Goal: Task Accomplishment & Management: Use online tool/utility

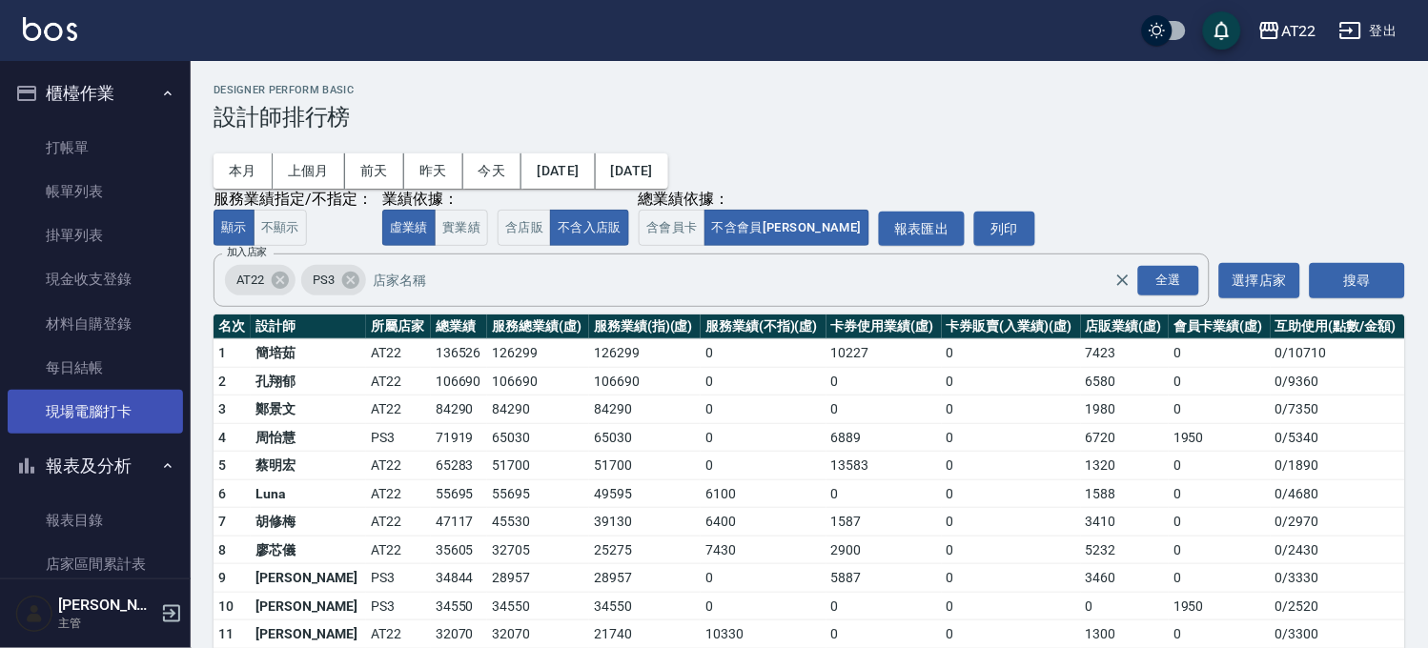
click at [99, 412] on link "現場電腦打卡" at bounding box center [95, 412] width 175 height 44
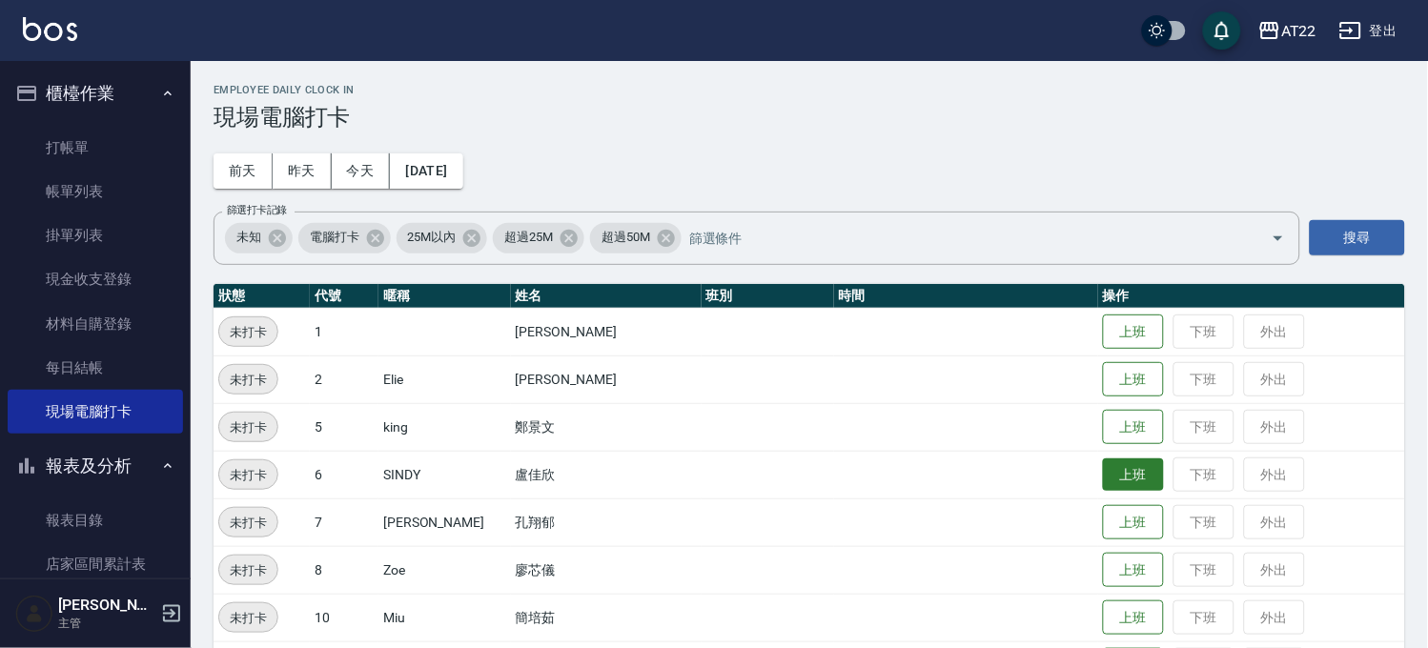
click at [1103, 478] on button "上班" at bounding box center [1133, 474] width 61 height 33
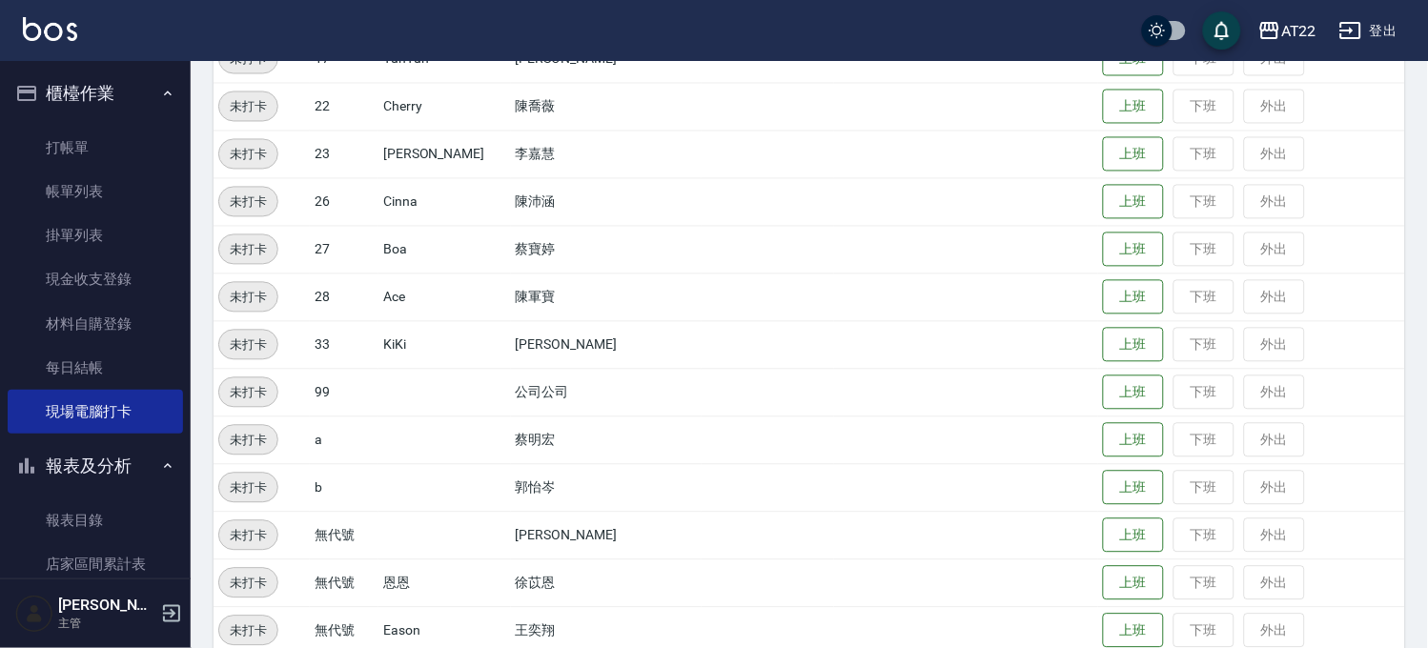
scroll to position [826, 0]
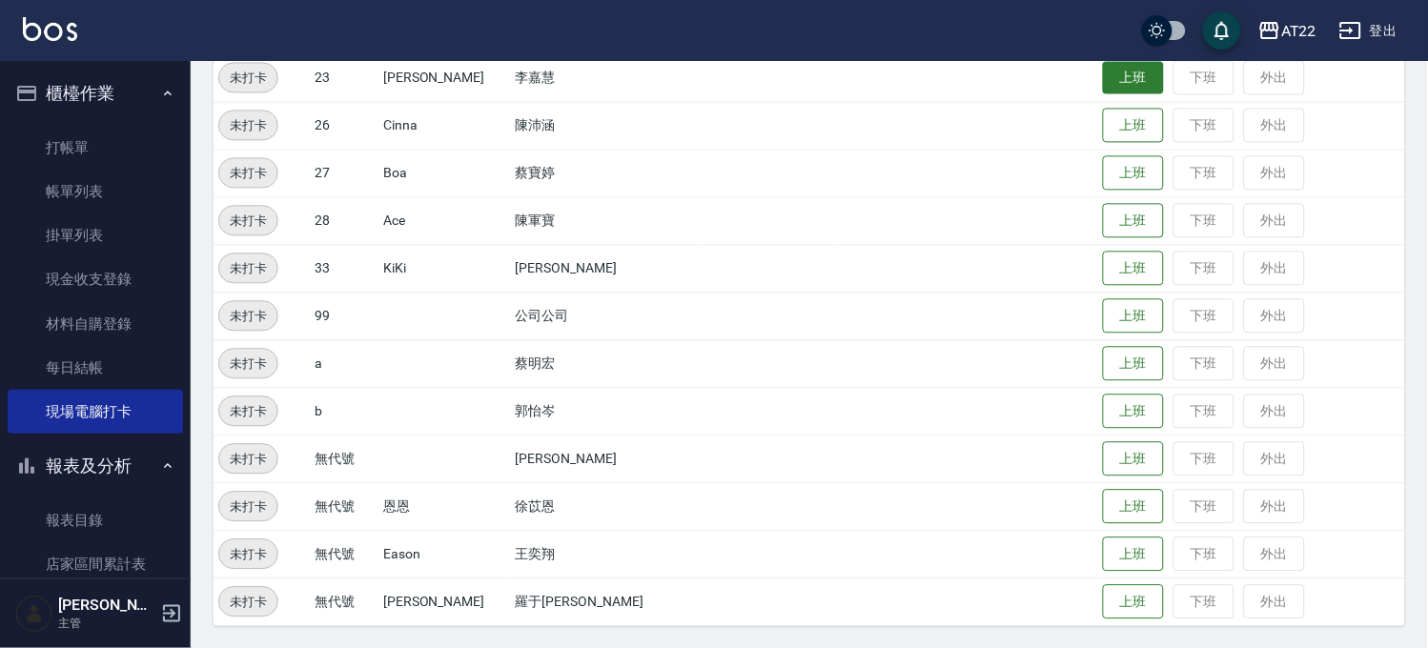
click at [1115, 80] on button "上班" at bounding box center [1133, 77] width 61 height 33
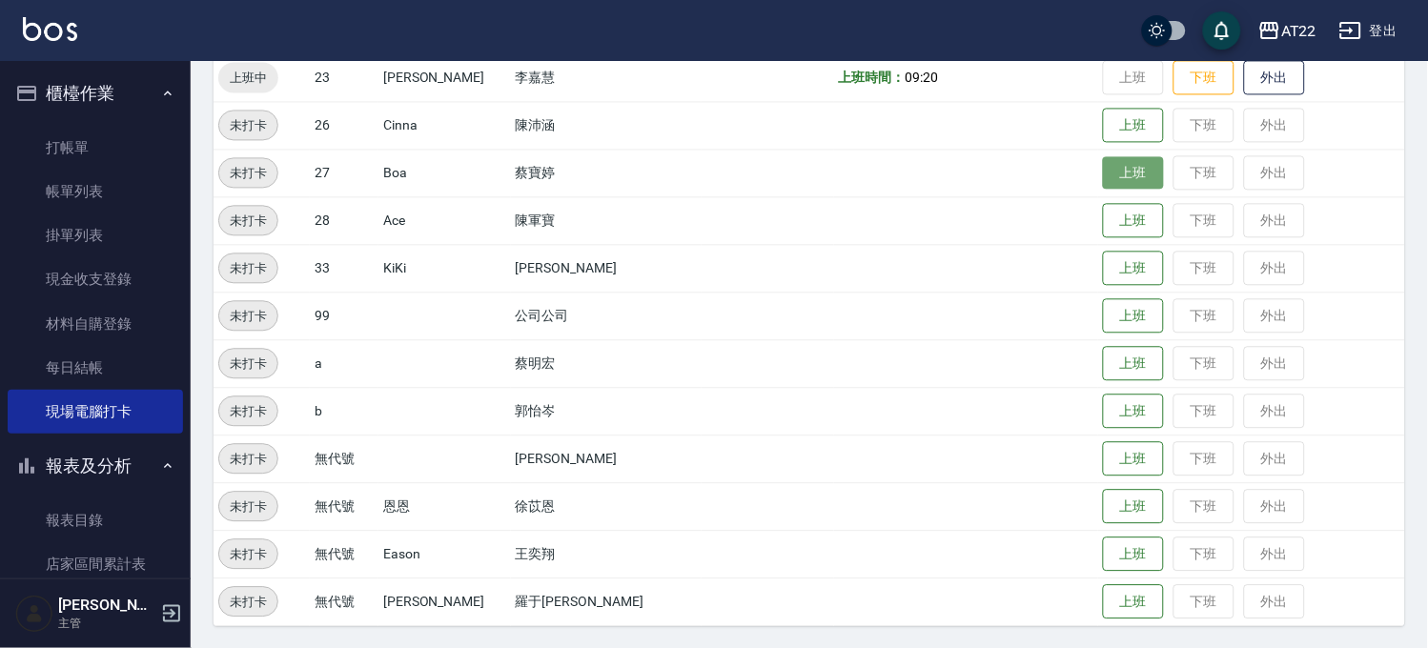
click at [1103, 184] on button "上班" at bounding box center [1133, 172] width 61 height 33
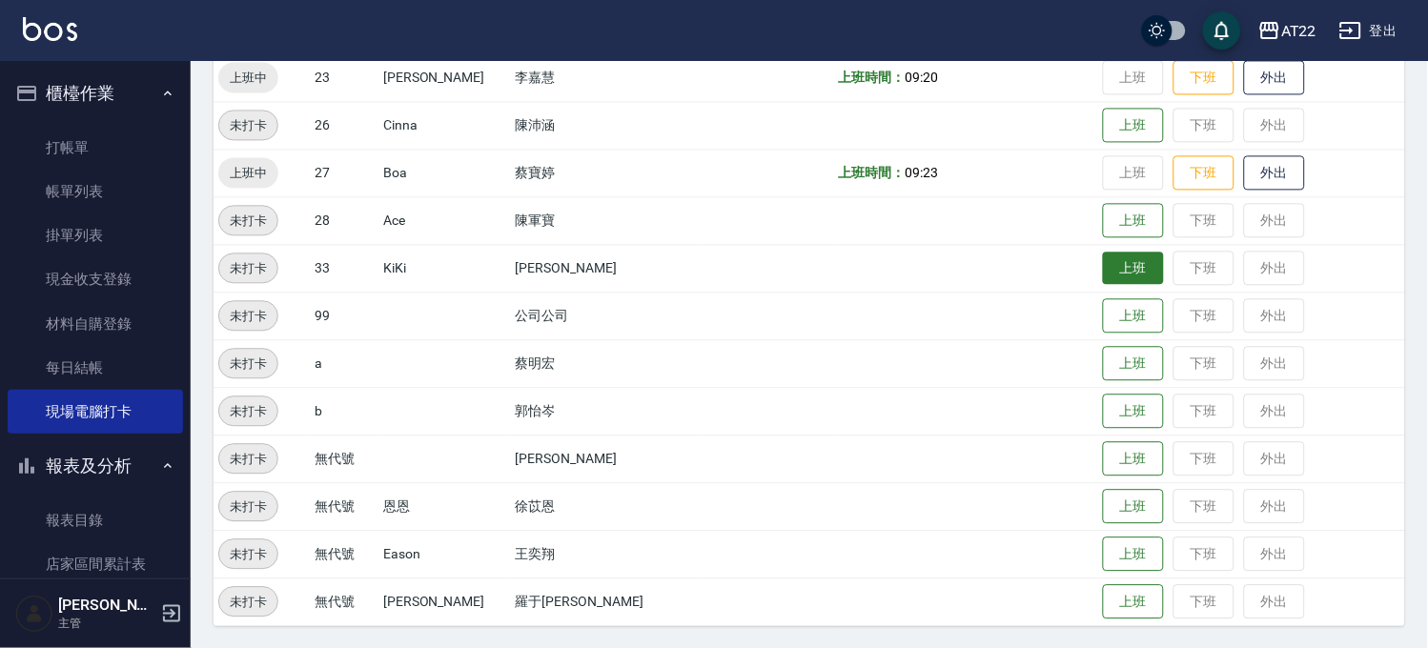
click at [1103, 269] on button "上班" at bounding box center [1133, 268] width 61 height 33
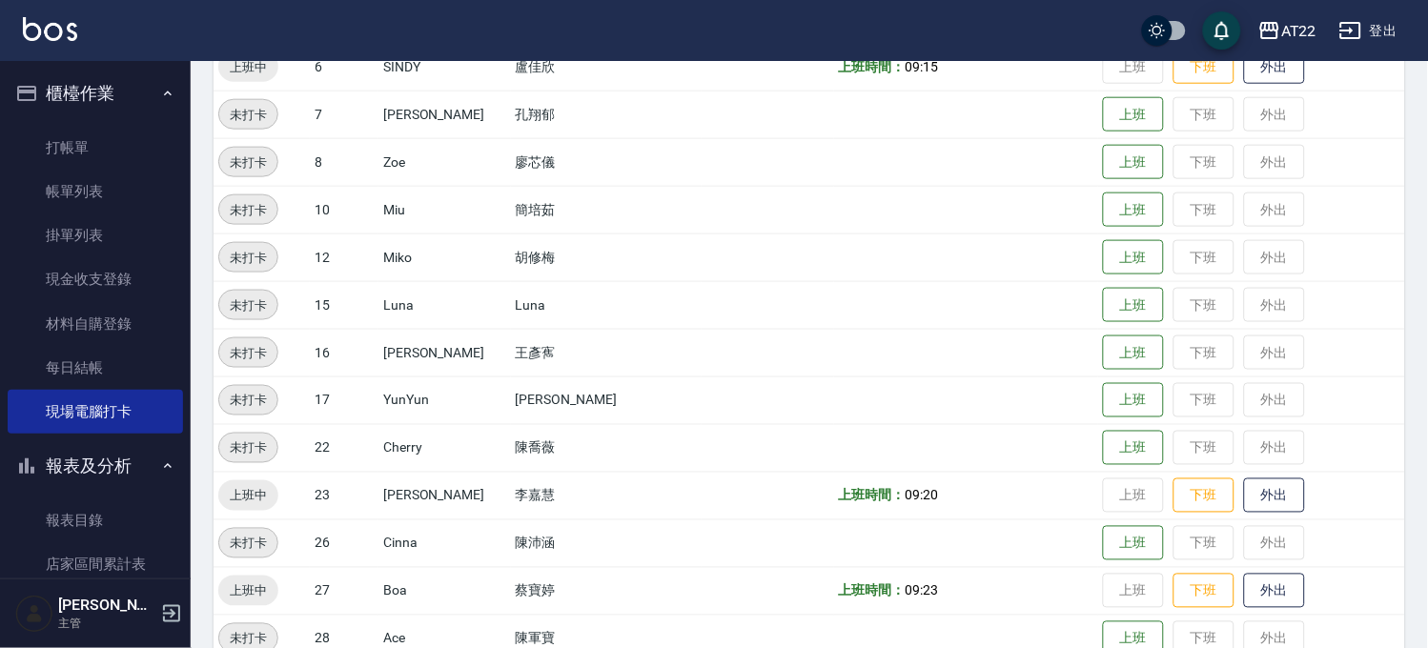
scroll to position [403, 0]
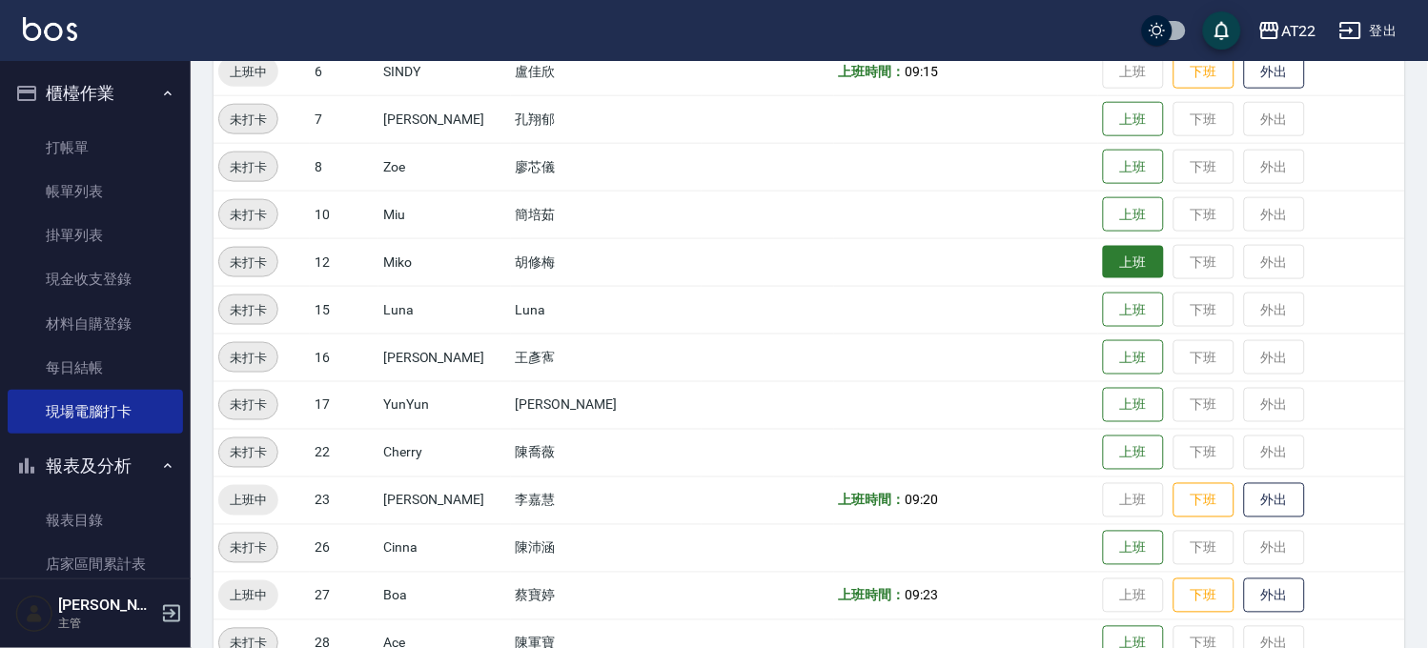
click at [1103, 269] on button "上班" at bounding box center [1133, 262] width 61 height 33
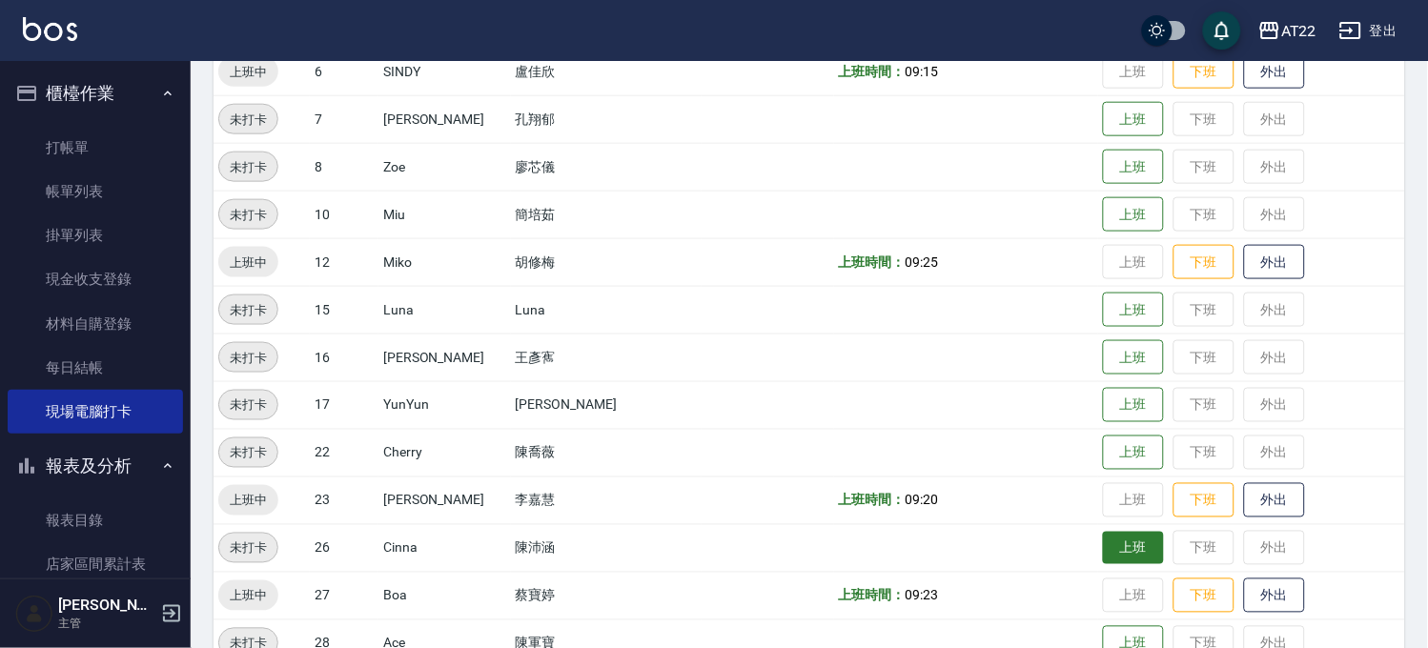
click at [1103, 559] on button "上班" at bounding box center [1133, 548] width 61 height 33
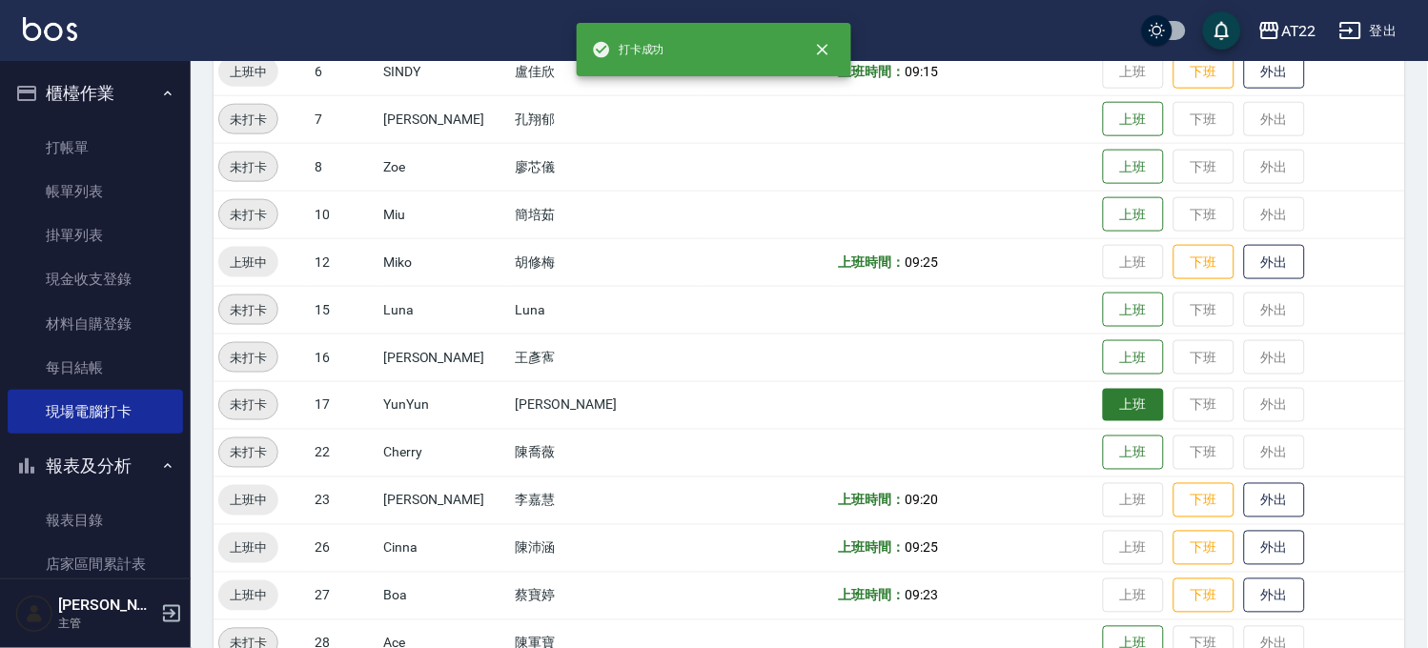
click at [1110, 411] on button "上班" at bounding box center [1133, 405] width 61 height 33
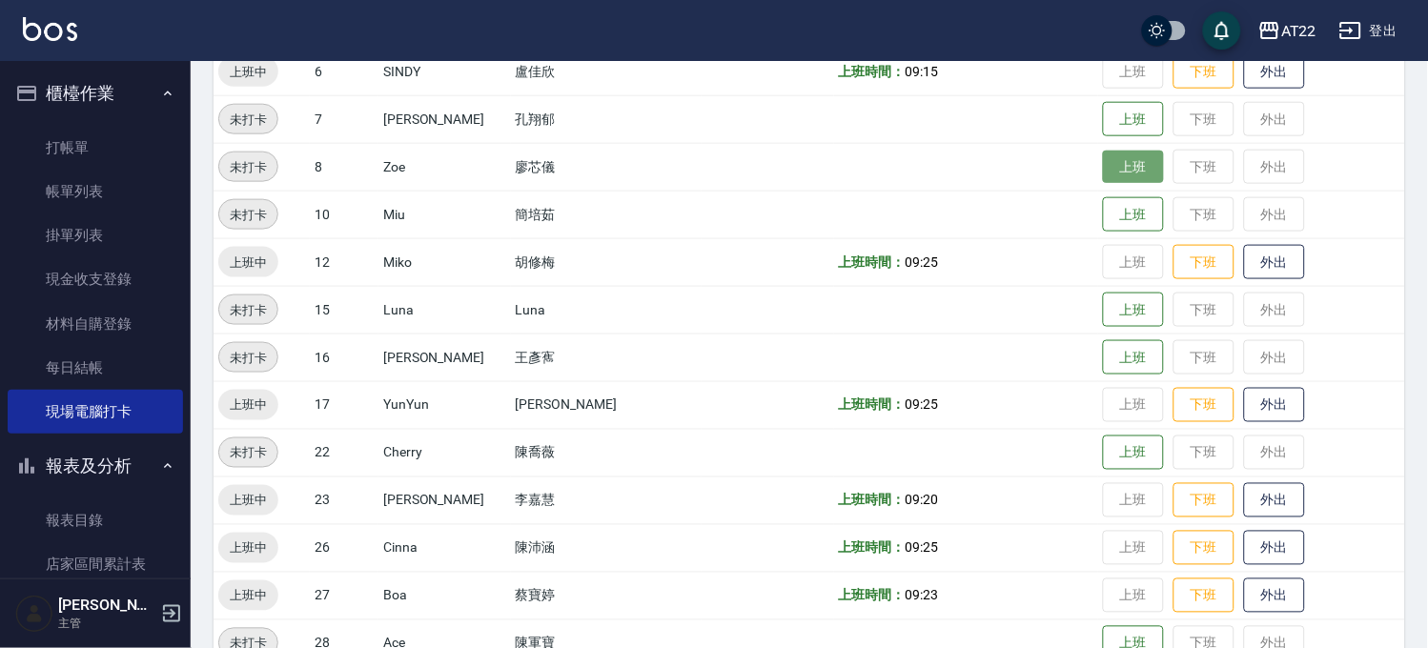
click at [1103, 157] on button "上班" at bounding box center [1133, 167] width 61 height 33
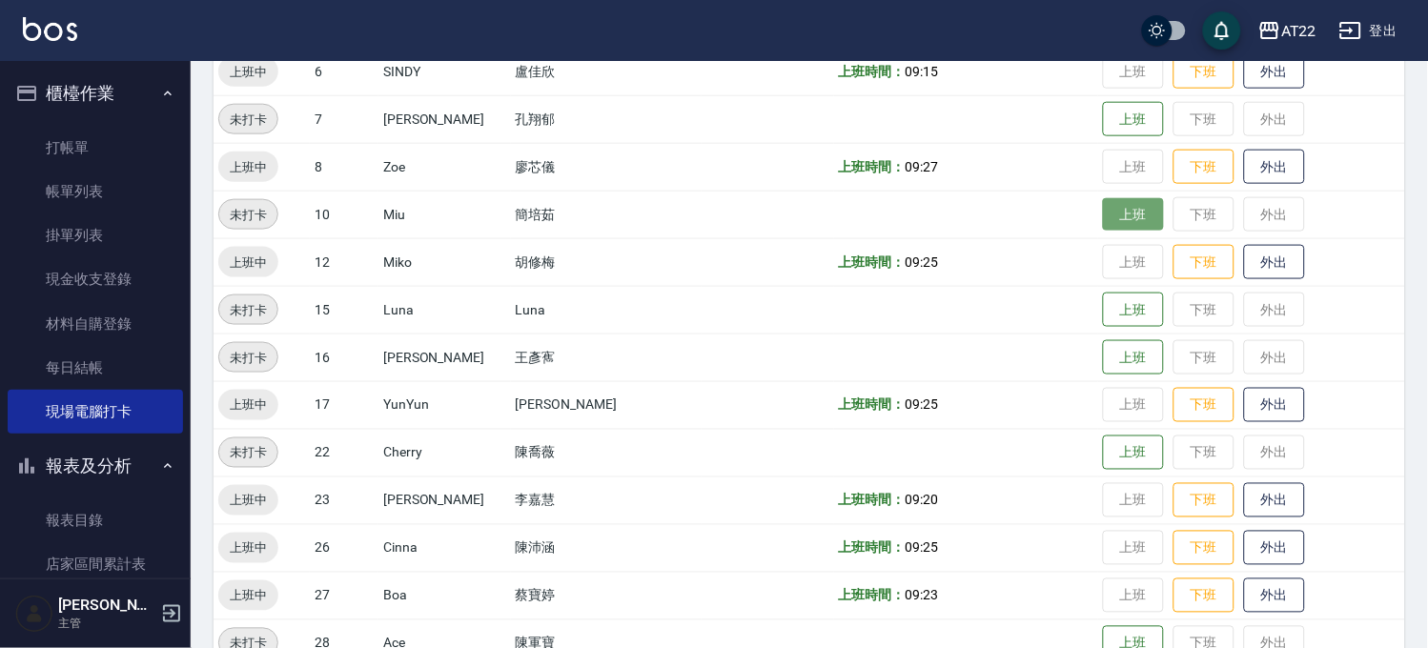
click at [1103, 224] on button "上班" at bounding box center [1133, 214] width 61 height 33
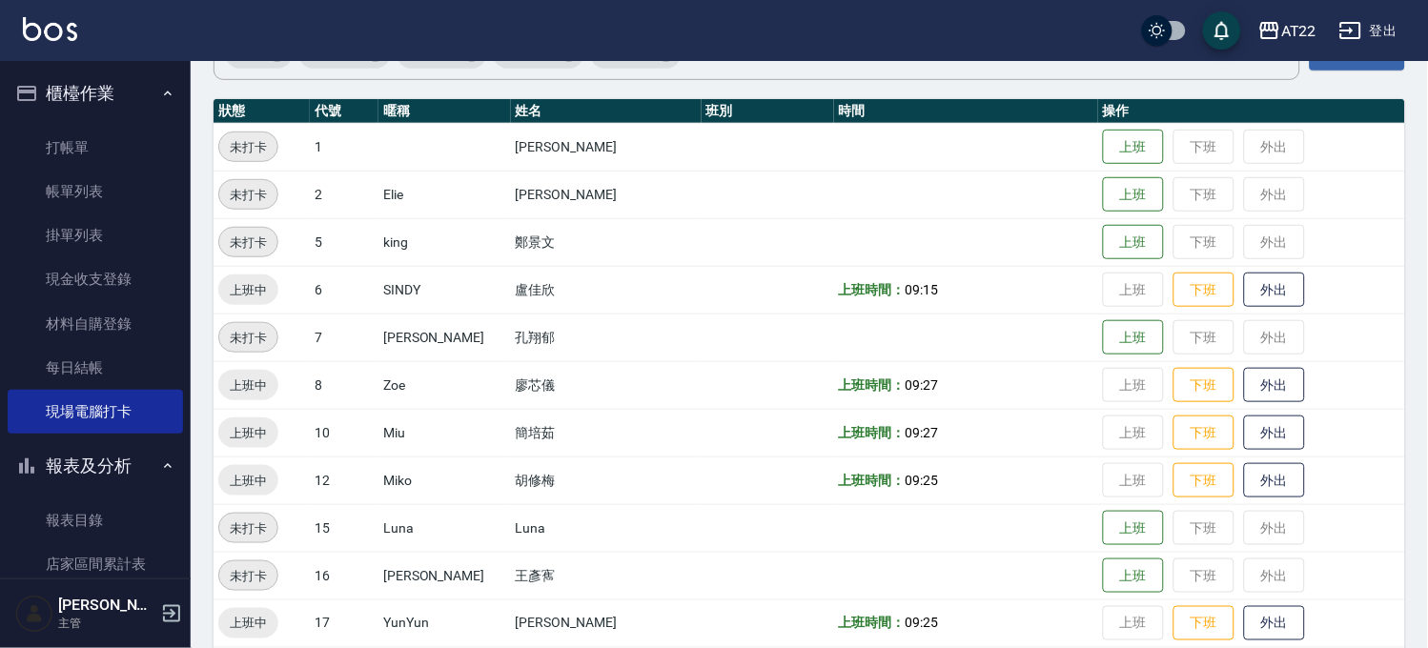
scroll to position [0, 0]
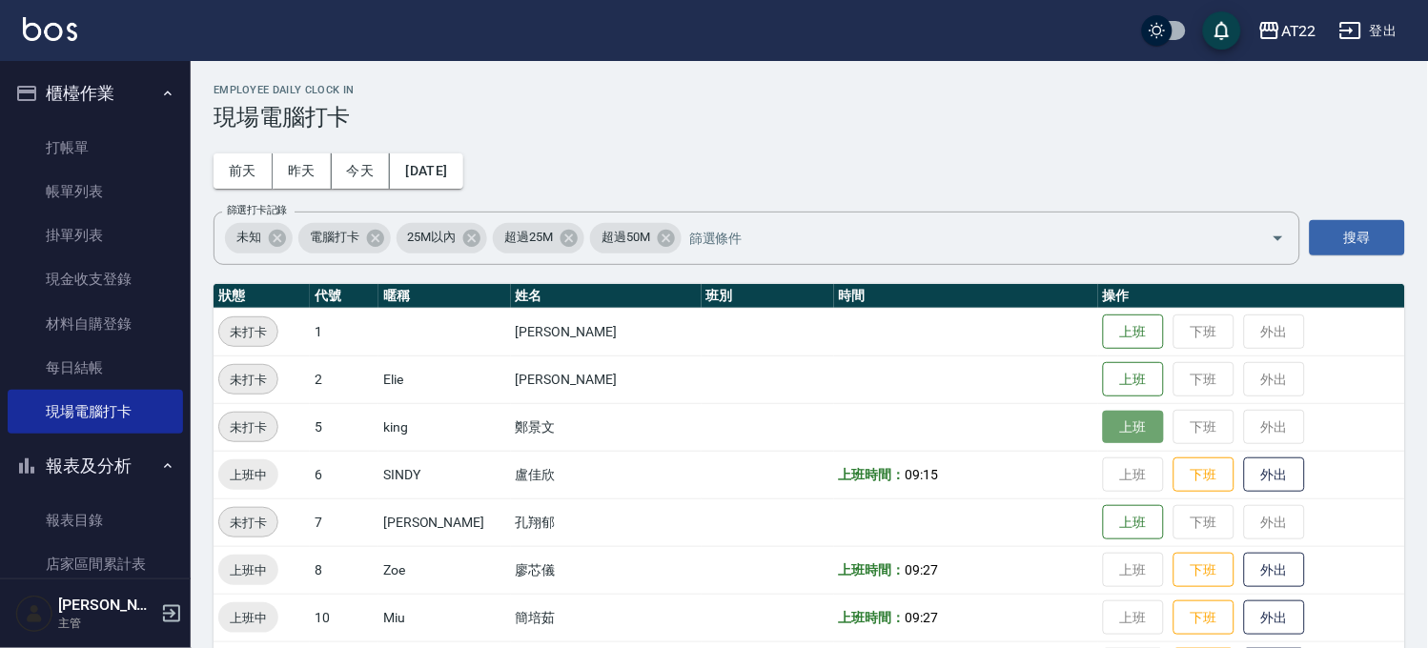
click at [1111, 430] on button "上班" at bounding box center [1133, 427] width 61 height 33
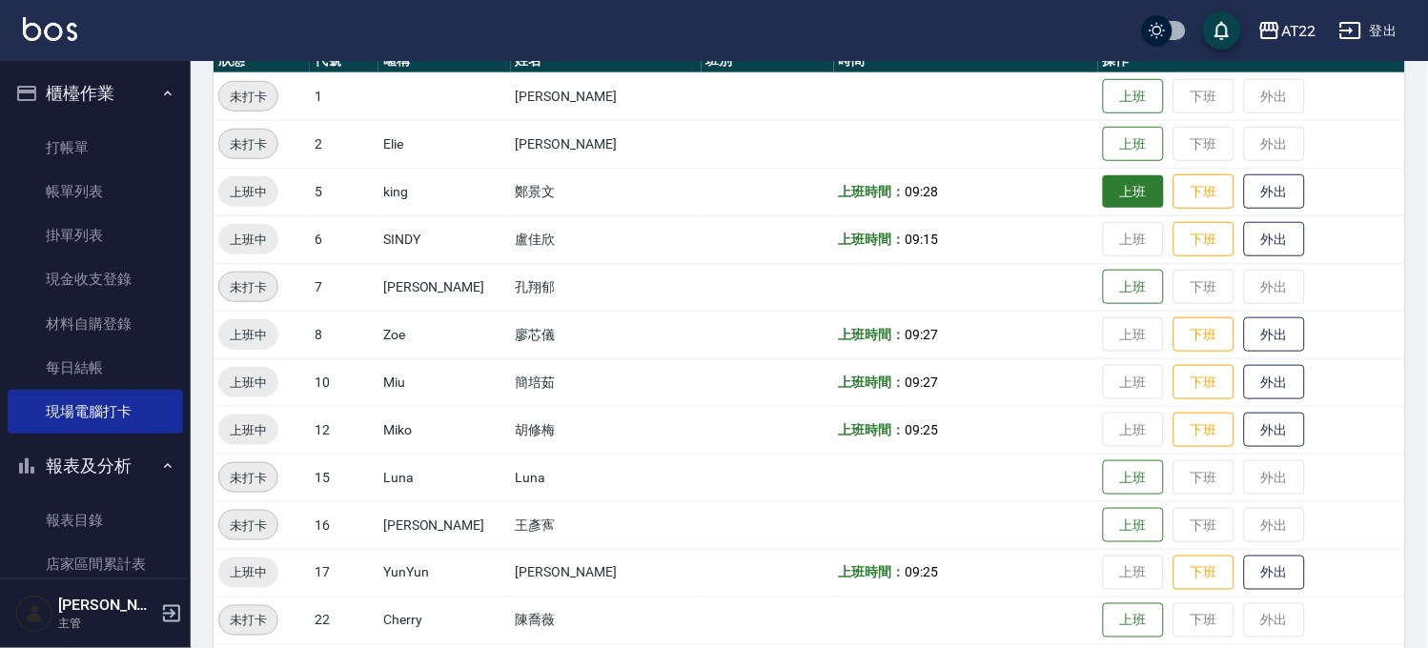
scroll to position [254, 0]
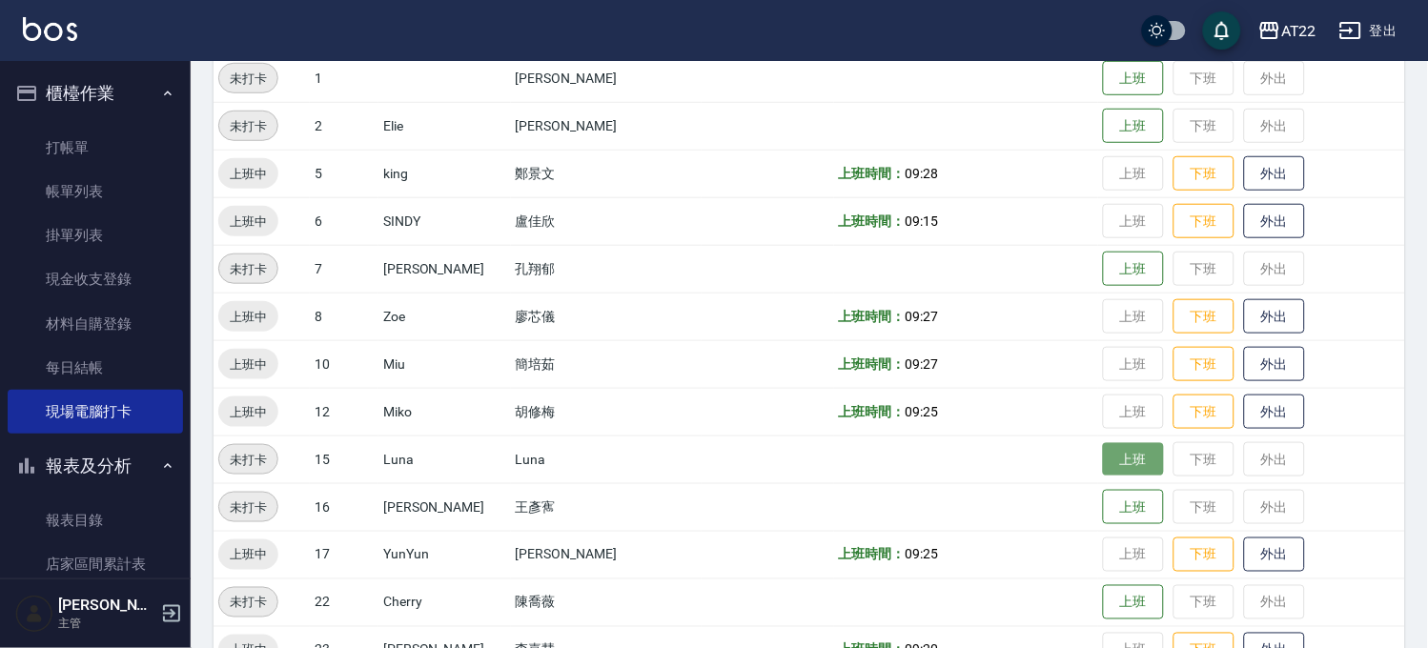
click at [1103, 457] on button "上班" at bounding box center [1133, 459] width 61 height 33
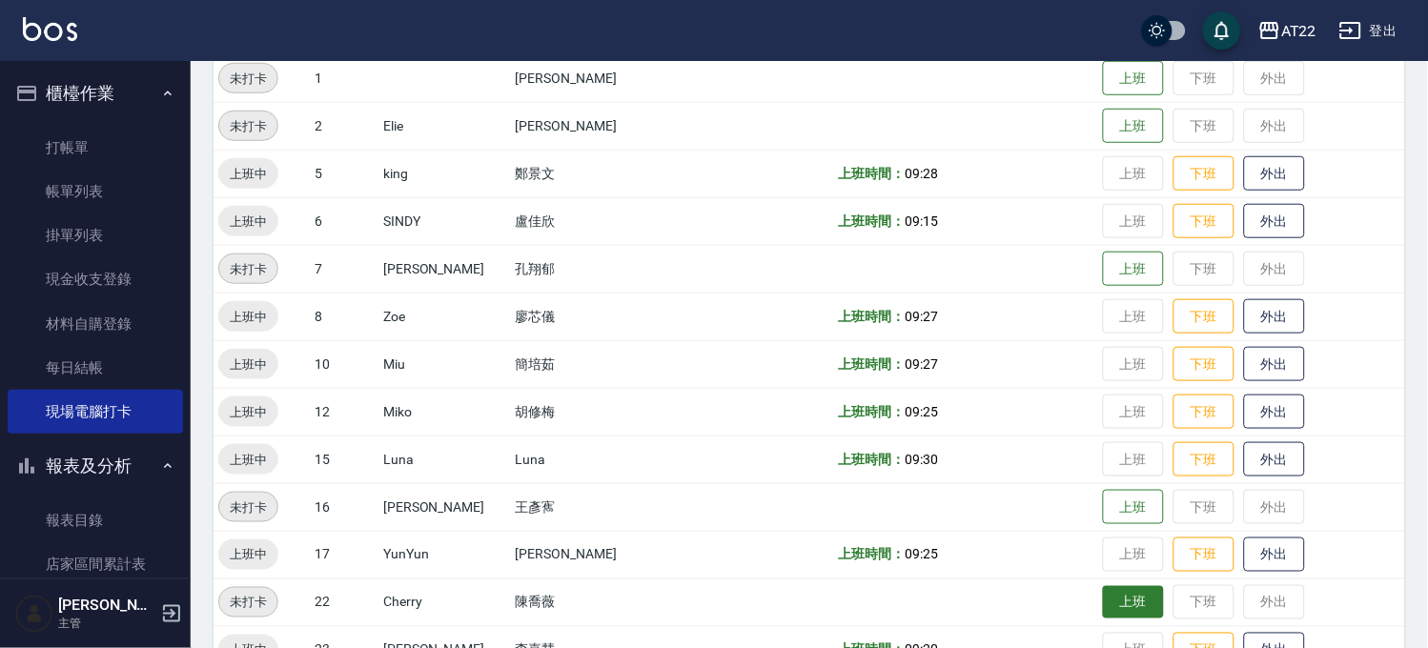
click at [1107, 610] on button "上班" at bounding box center [1133, 602] width 61 height 33
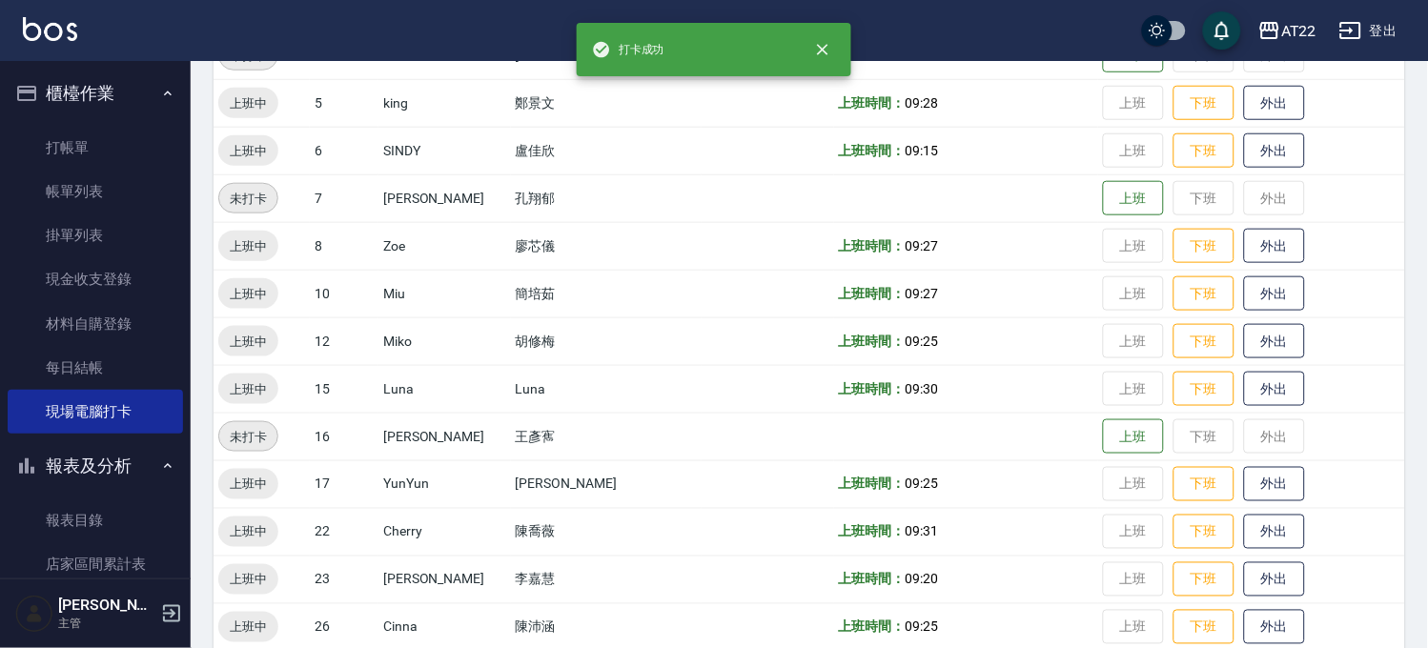
scroll to position [359, 0]
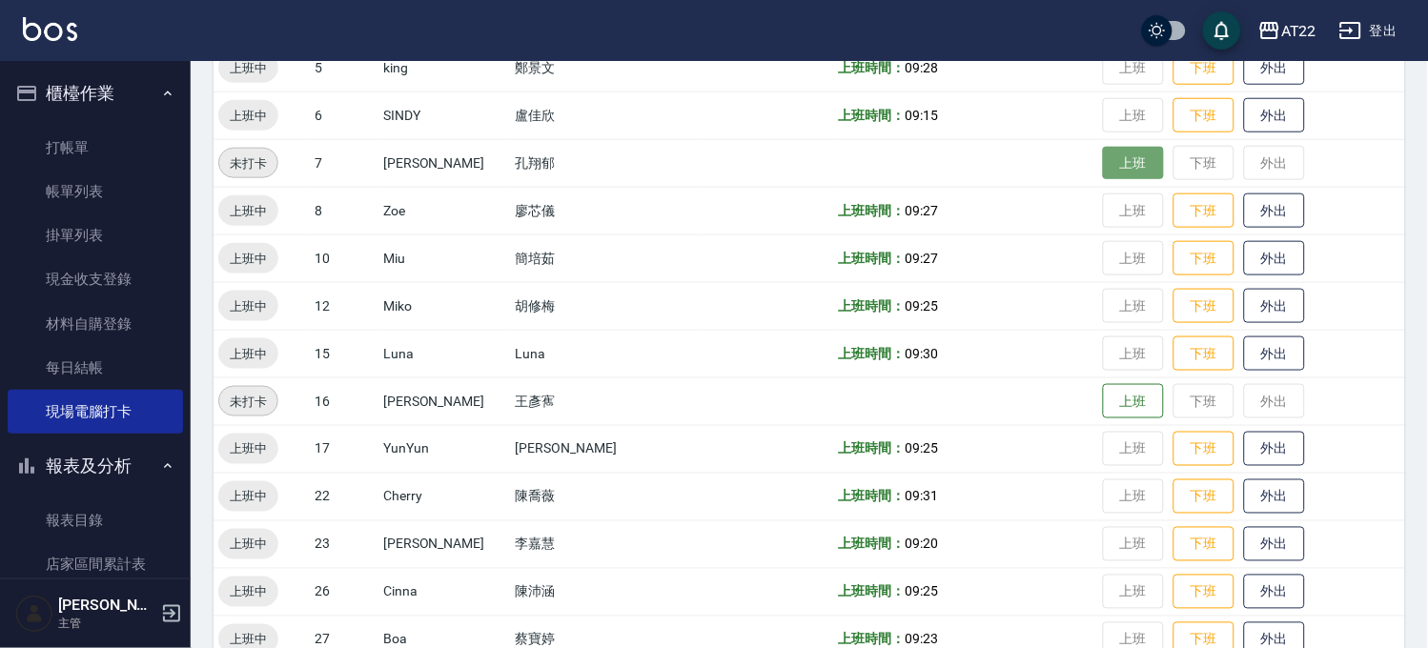
click at [1117, 165] on button "上班" at bounding box center [1133, 163] width 61 height 33
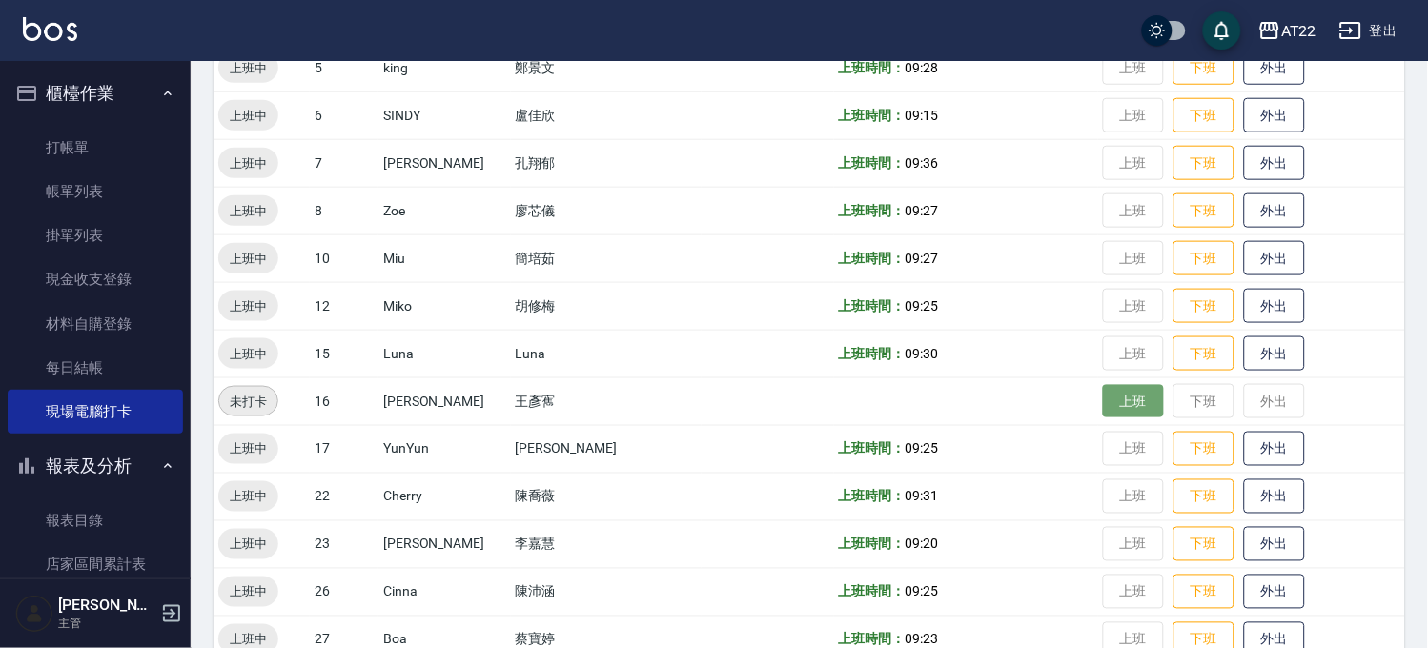
click at [1118, 397] on button "上班" at bounding box center [1133, 401] width 61 height 33
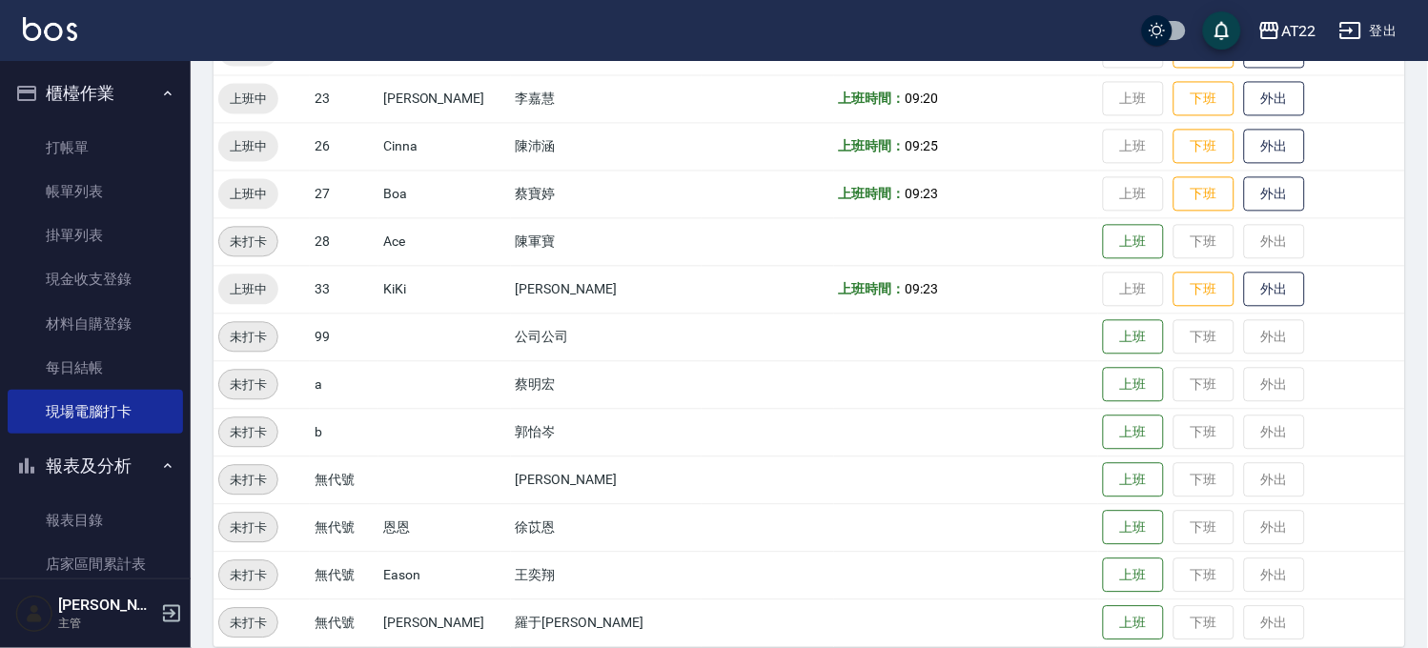
scroll to position [826, 0]
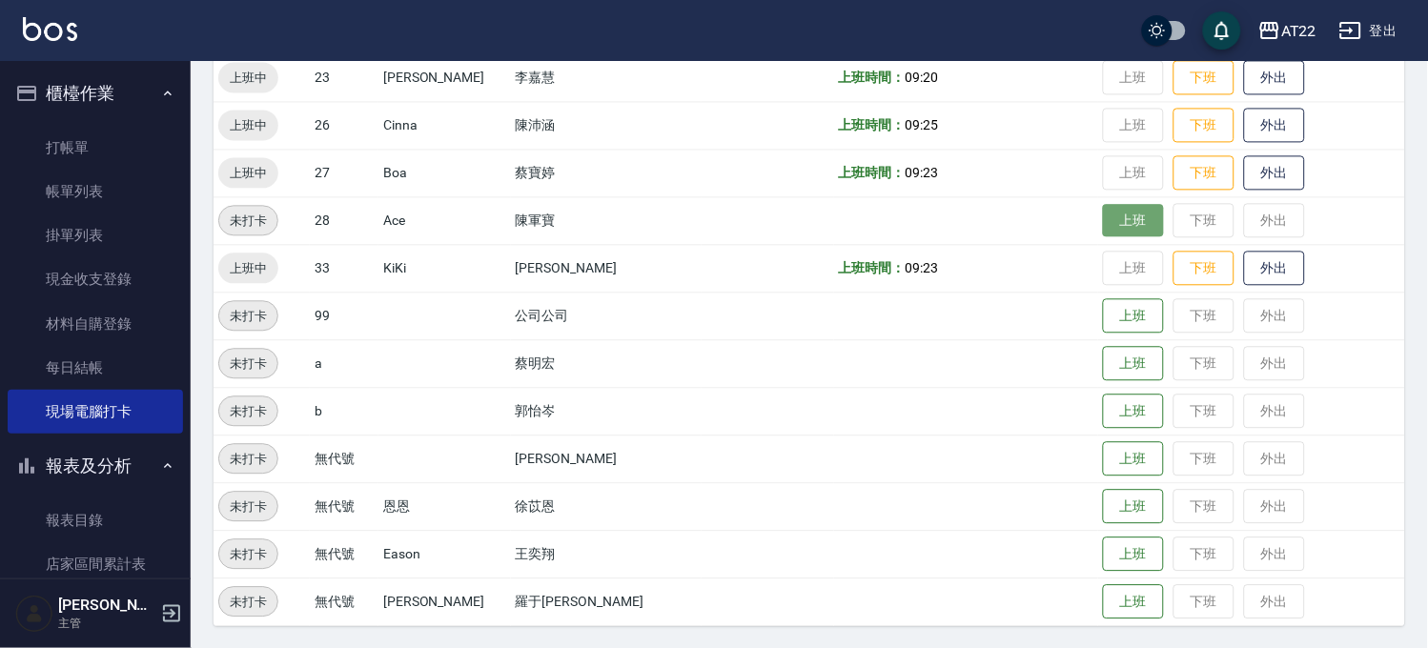
click at [1103, 212] on button "上班" at bounding box center [1133, 220] width 61 height 33
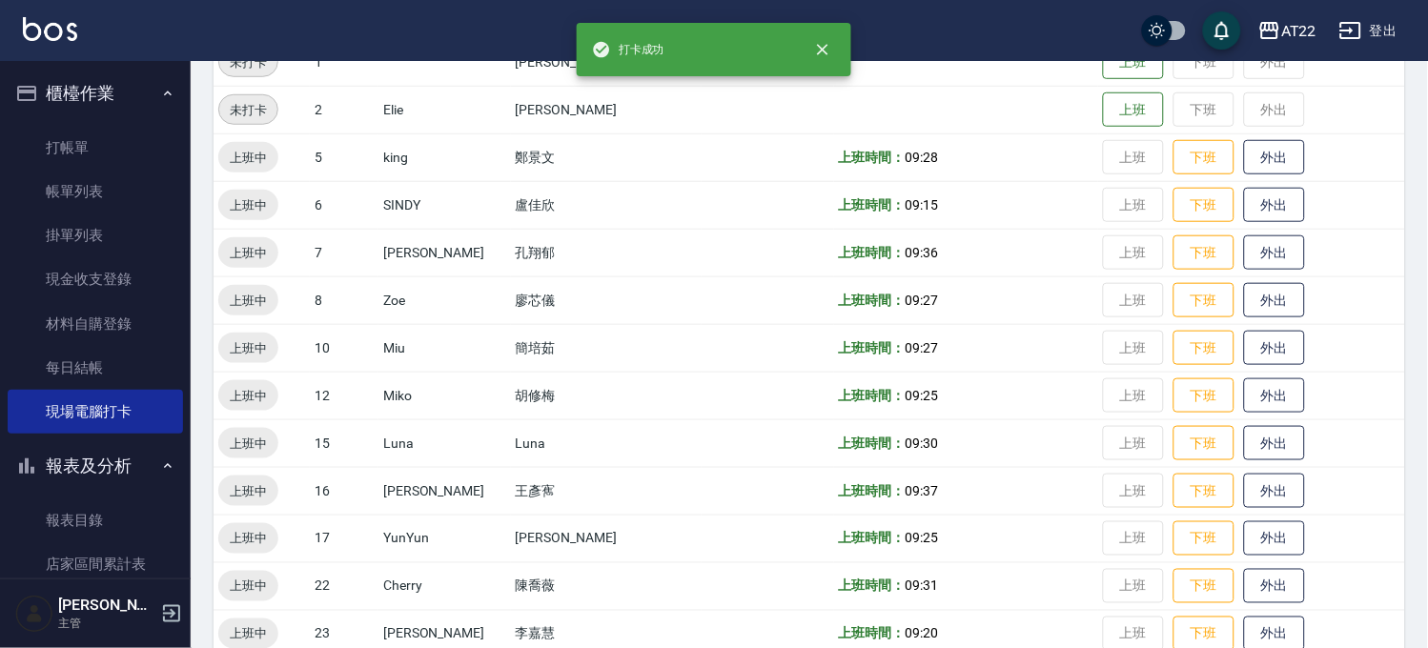
scroll to position [192, 0]
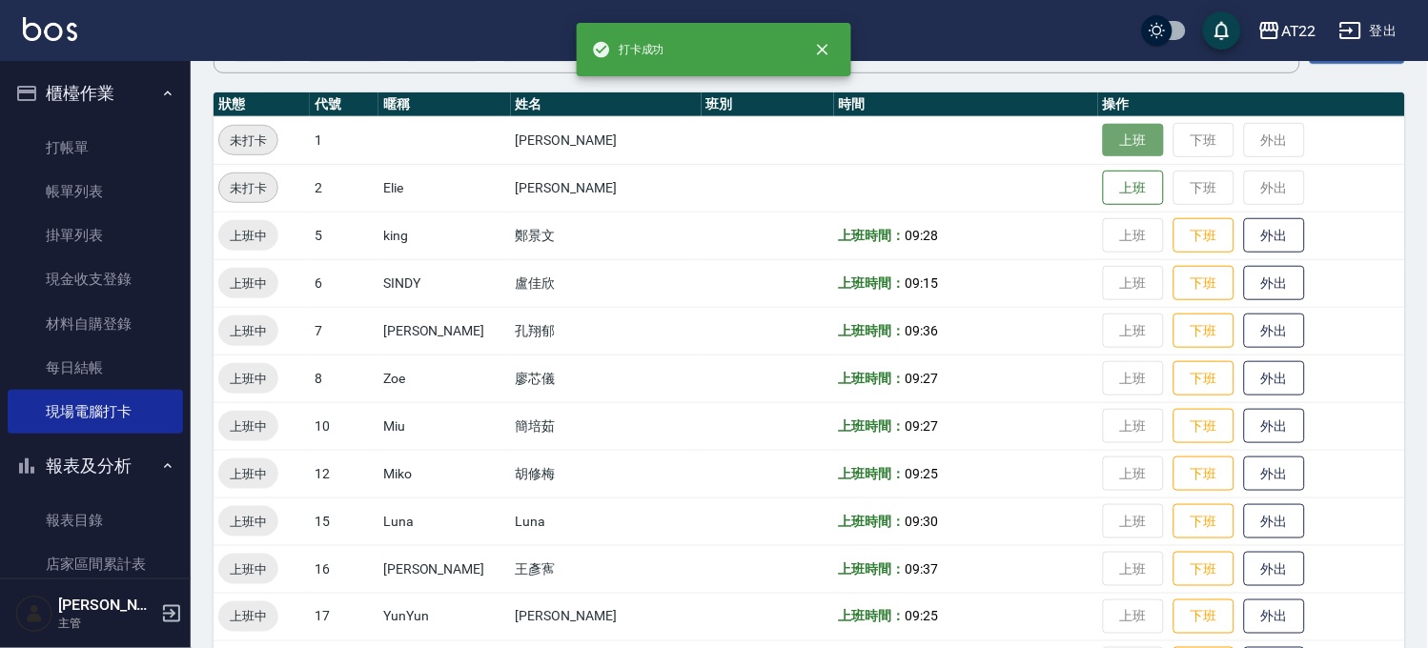
click at [1109, 140] on button "上班" at bounding box center [1133, 140] width 61 height 33
